Goal: Transaction & Acquisition: Purchase product/service

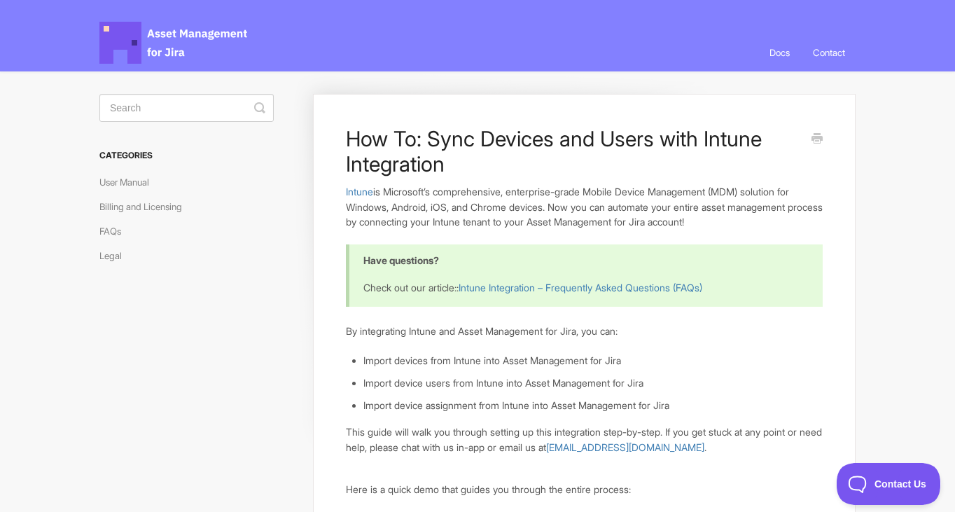
click at [178, 46] on span "Asset Management for Jira Docs" at bounding box center [174, 43] width 150 height 42
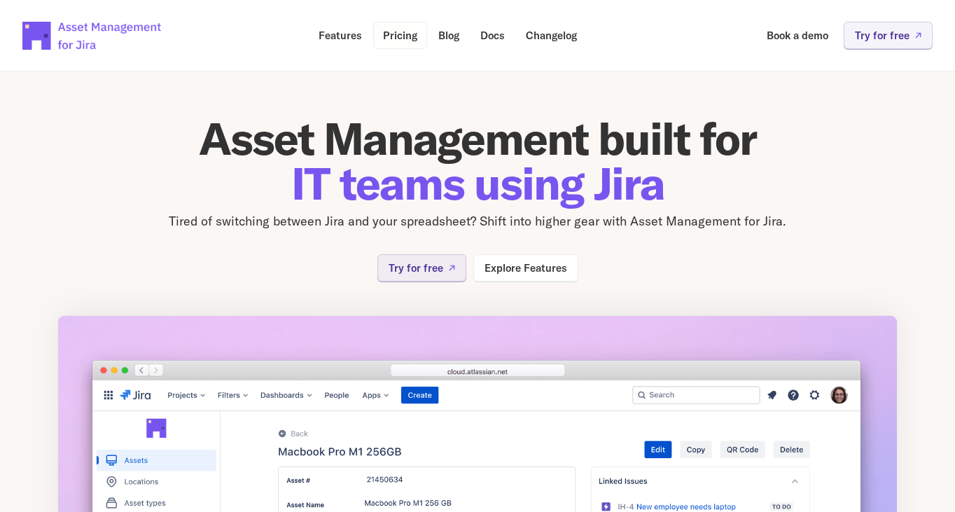
click at [401, 41] on p "Pricing" at bounding box center [400, 35] width 34 height 10
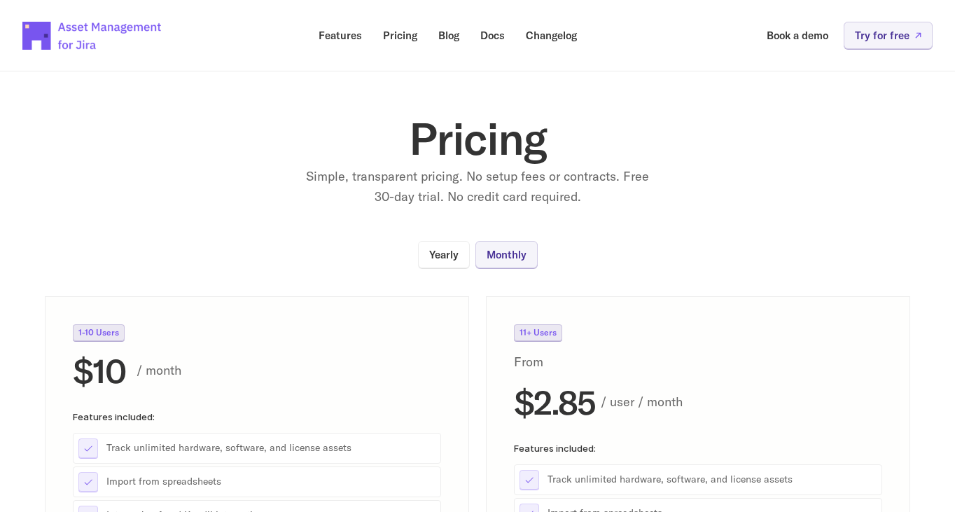
scroll to position [447, 0]
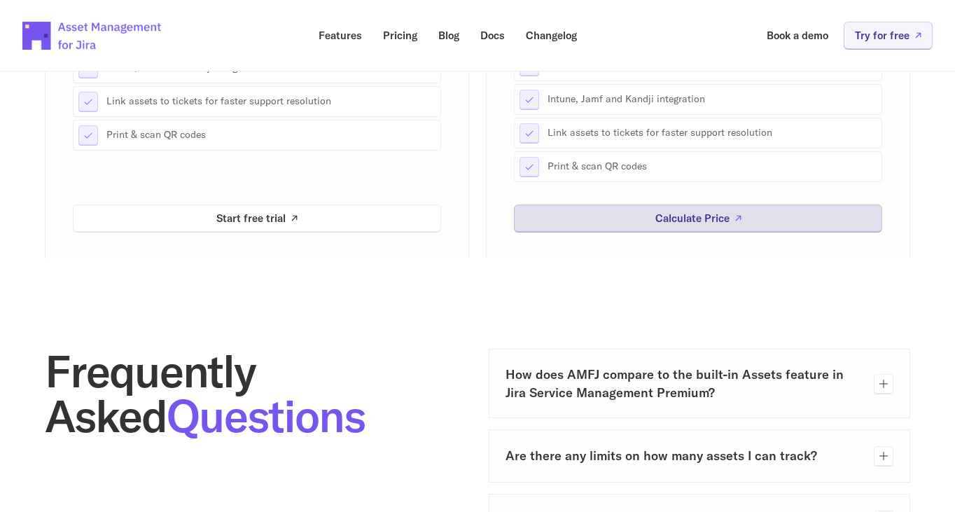
click at [726, 210] on link "Calculate Price" at bounding box center [698, 217] width 368 height 27
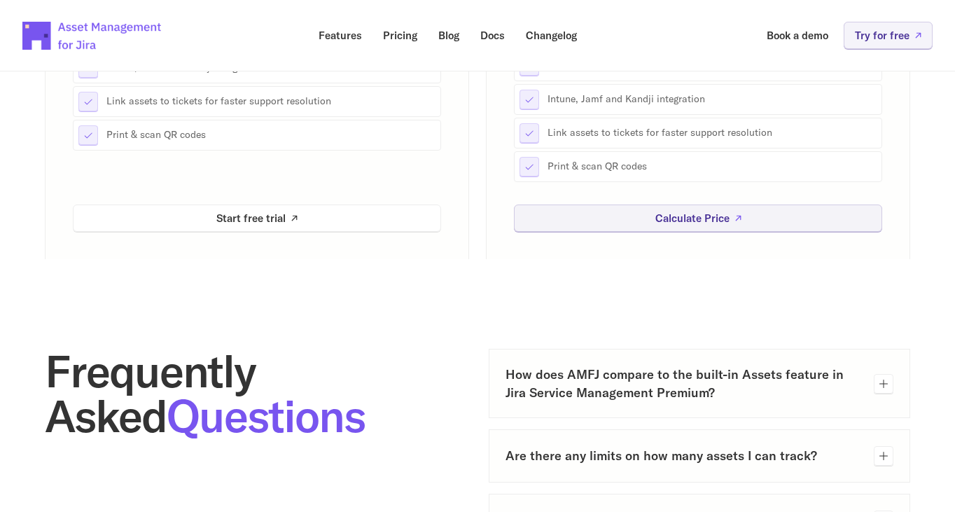
scroll to position [0, 0]
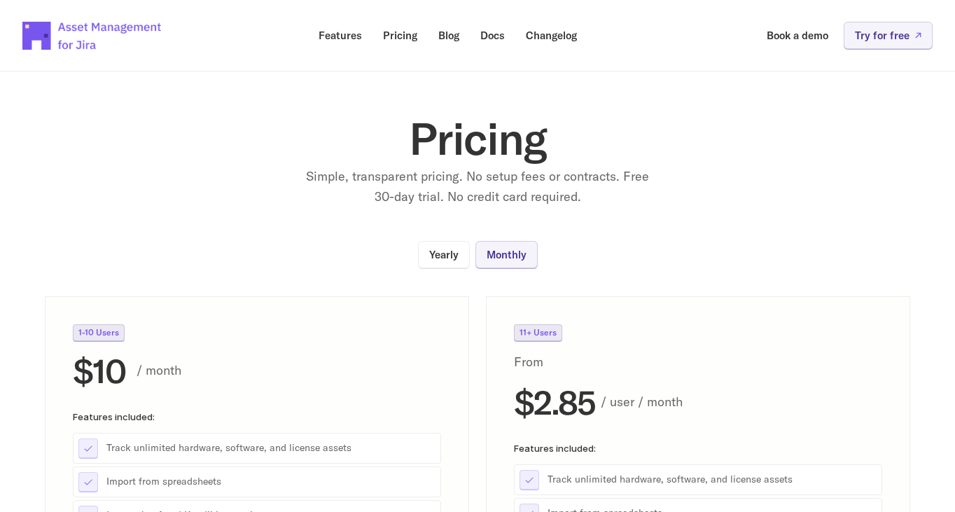
click at [88, 43] on img at bounding box center [92, 35] width 140 height 49
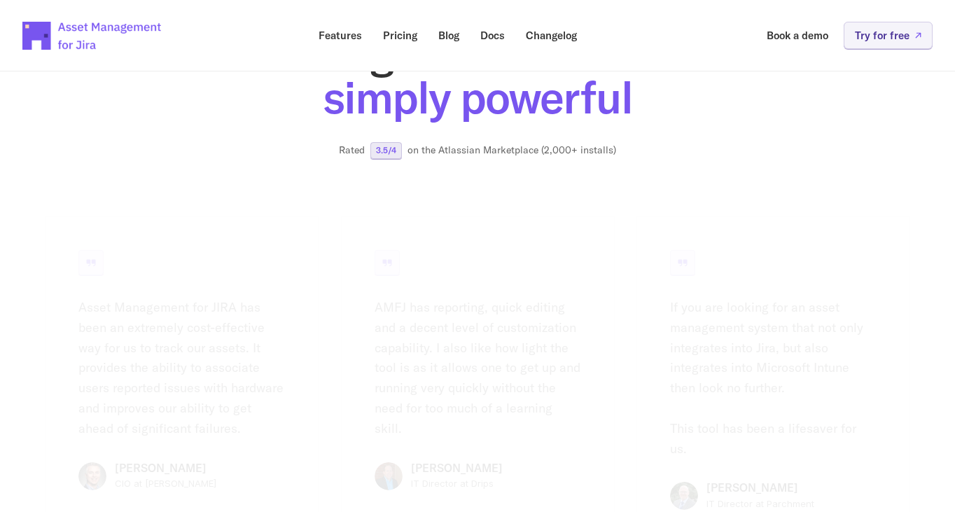
scroll to position [2238, 0]
